Goal: Find specific page/section: Find specific page/section

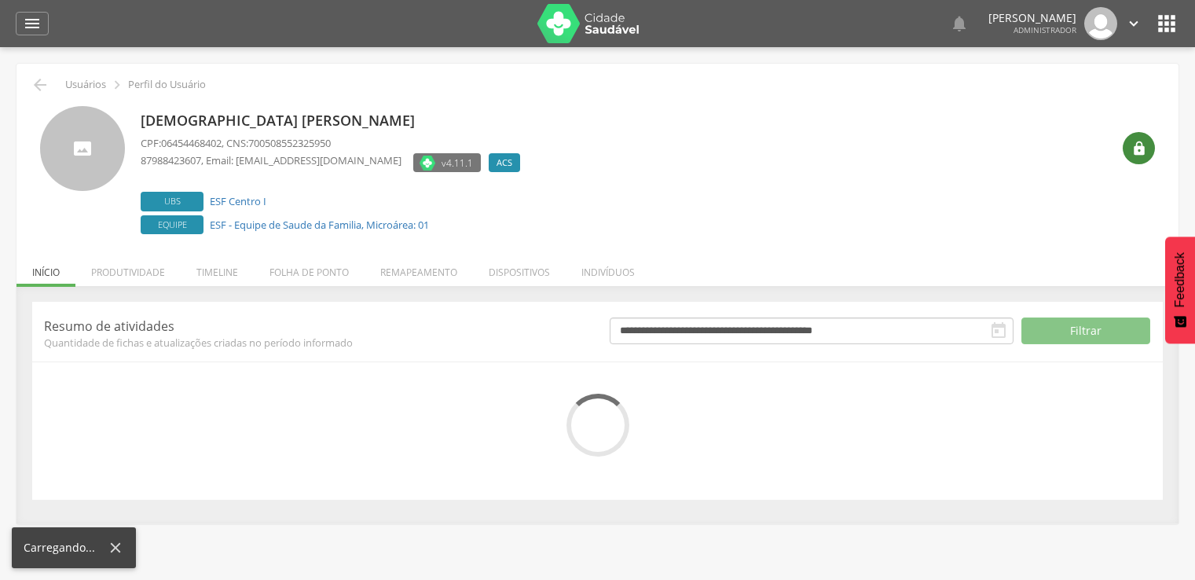
click at [1141, 137] on div "" at bounding box center [1139, 148] width 32 height 32
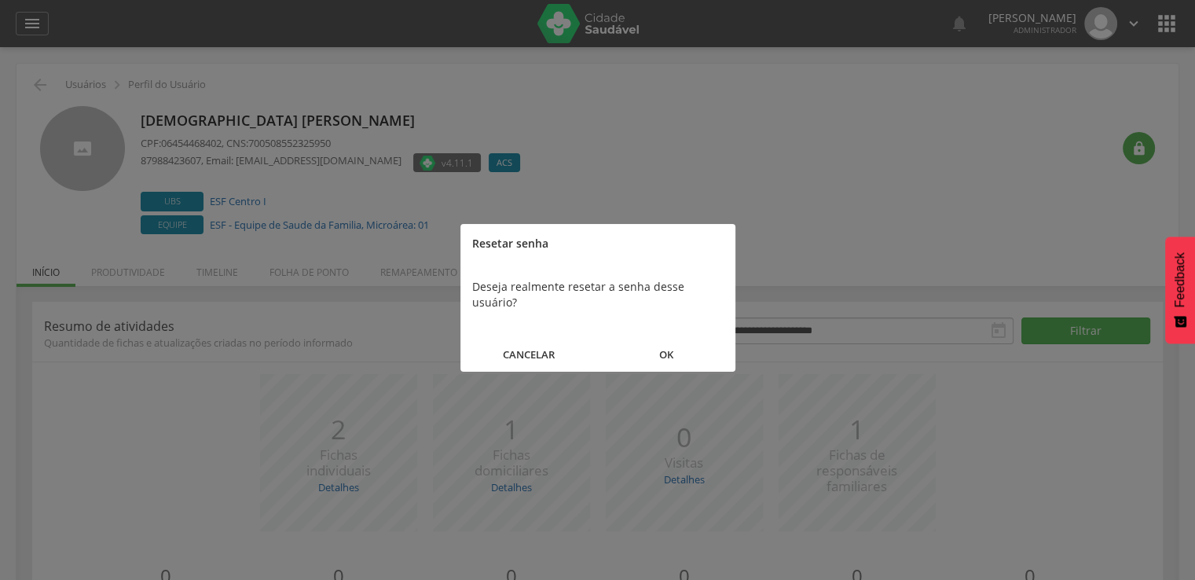
click at [712, 339] on button "OK" at bounding box center [666, 355] width 137 height 34
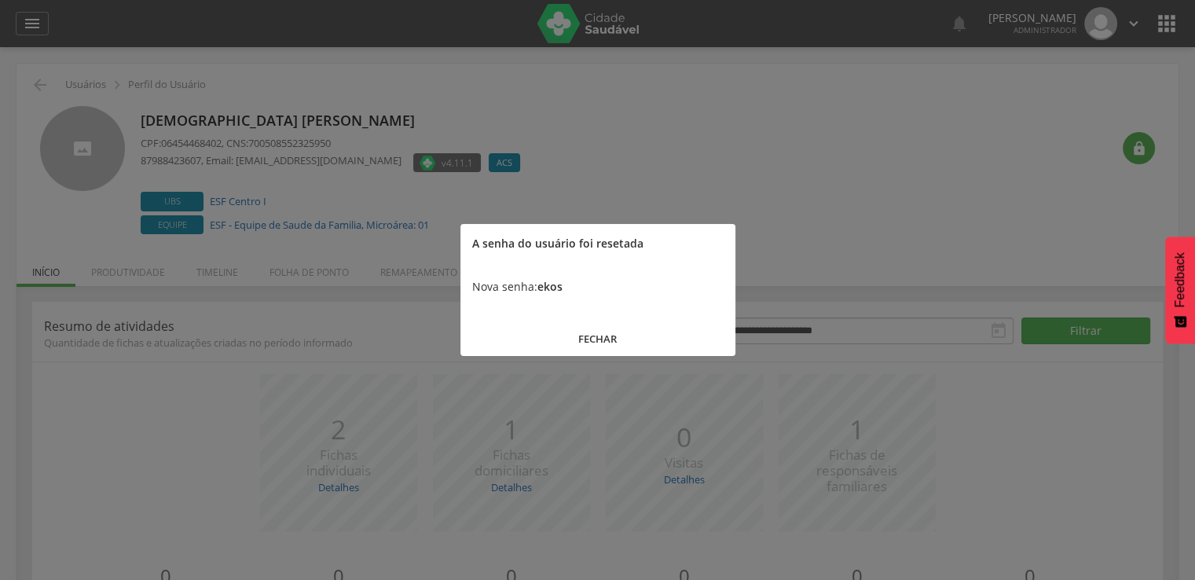
click at [559, 287] on b "ekos" at bounding box center [549, 286] width 25 height 15
copy b "ekos"
click at [593, 332] on button "FECHAR" at bounding box center [597, 339] width 275 height 34
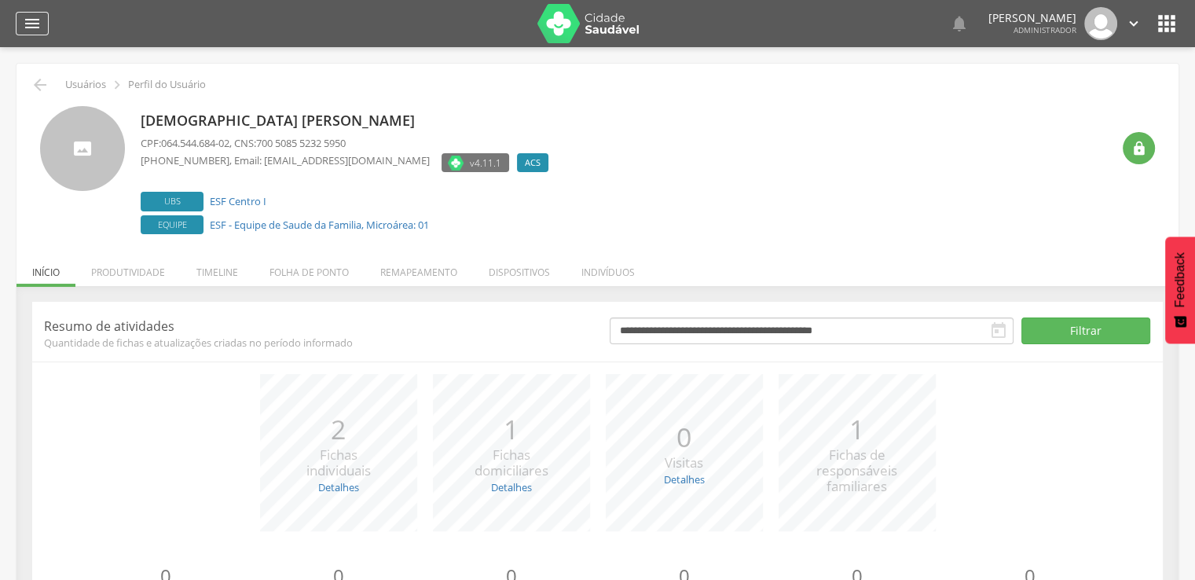
click at [38, 14] on icon "" at bounding box center [32, 23] width 19 height 19
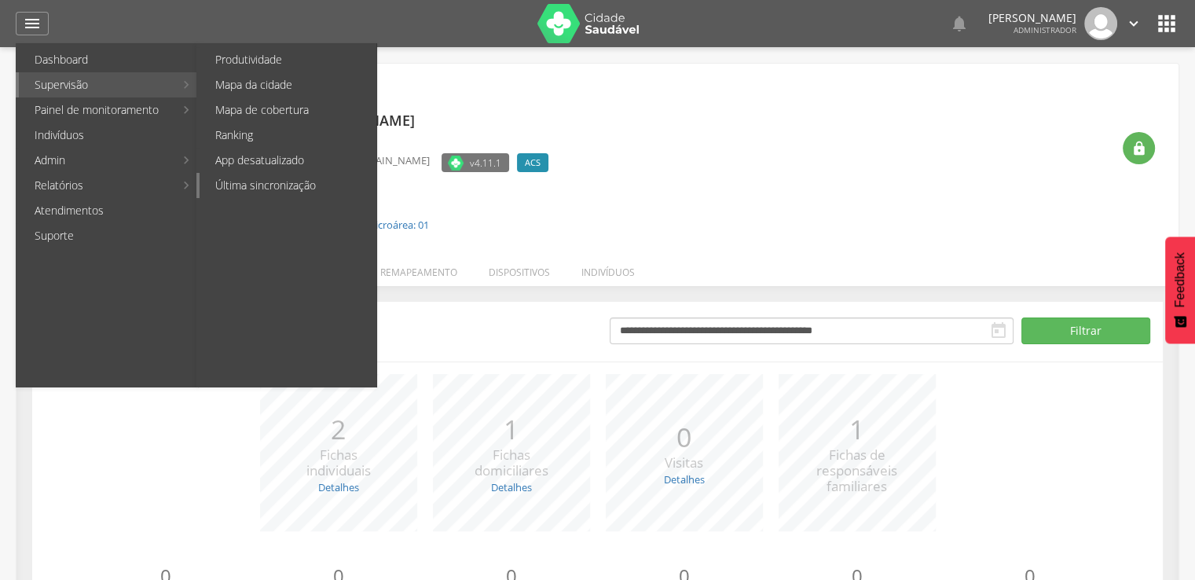
click at [280, 176] on link "Última sincronização" at bounding box center [288, 185] width 177 height 25
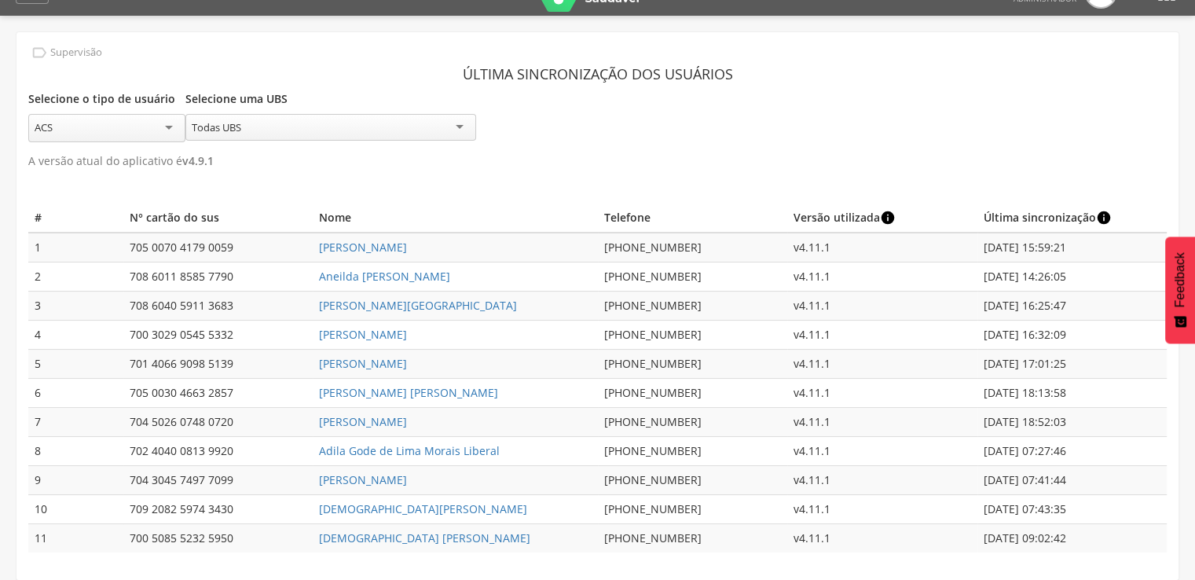
scroll to position [47, 0]
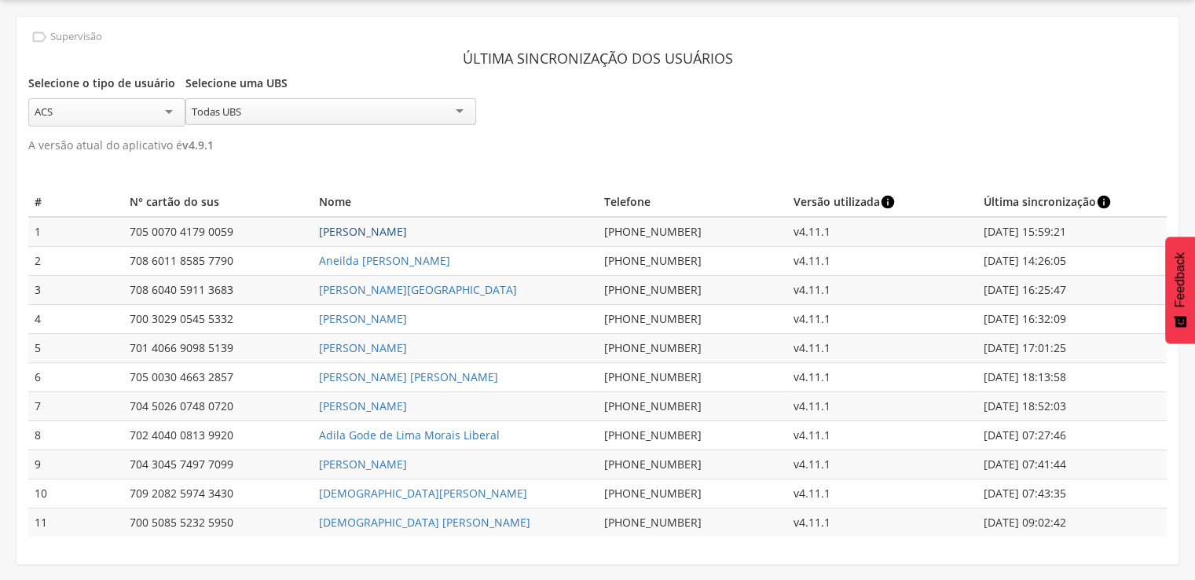
click at [407, 224] on link "[PERSON_NAME]" at bounding box center [363, 231] width 88 height 15
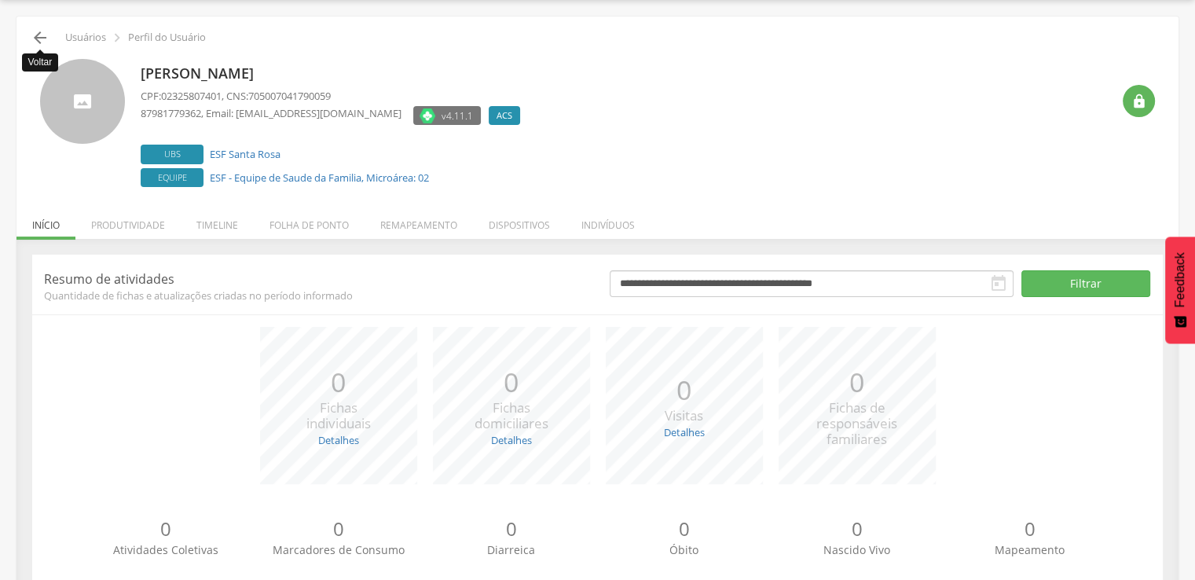
click at [41, 33] on icon "" at bounding box center [40, 37] width 19 height 19
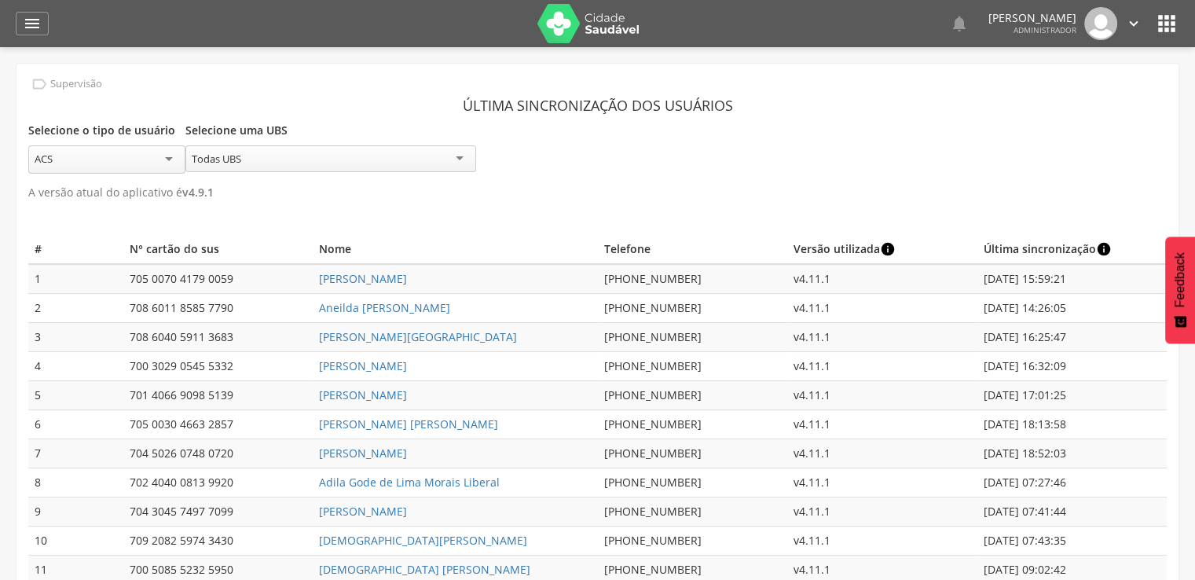
click at [1174, 33] on icon "" at bounding box center [1166, 23] width 25 height 25
